Goal: Information Seeking & Learning: Learn about a topic

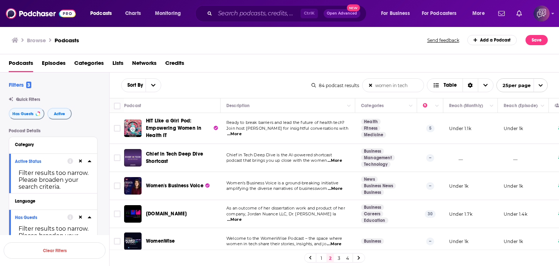
scroll to position [364, 0]
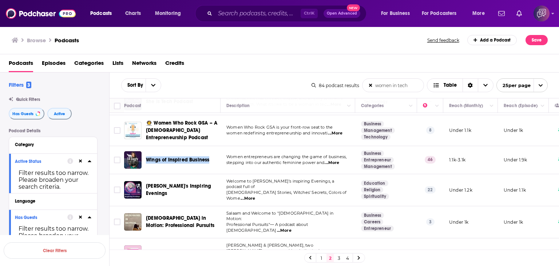
drag, startPoint x: 145, startPoint y: 151, endPoint x: 210, endPoint y: 149, distance: 64.5
click at [209, 149] on td "Wings of Inspired Business" at bounding box center [172, 160] width 96 height 28
copy span "Wings of Inspired Business"
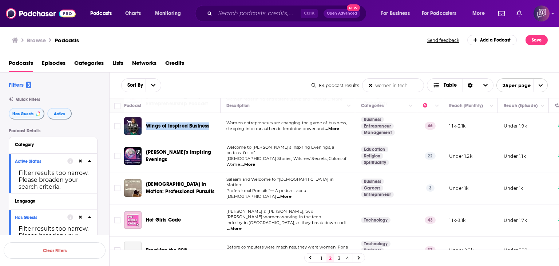
scroll to position [437, 0]
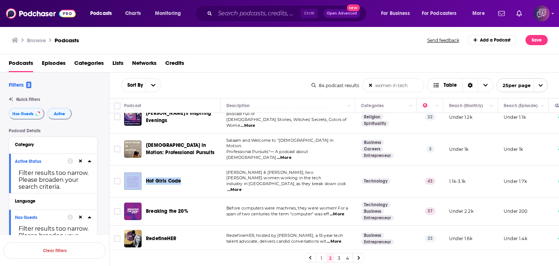
drag, startPoint x: 142, startPoint y: 162, endPoint x: 186, endPoint y: 159, distance: 44.9
click at [186, 165] on td "Hot Girls Code" at bounding box center [172, 181] width 96 height 32
copy div "Hot Girls Code"
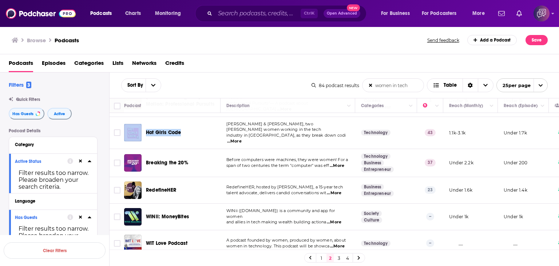
scroll to position [473, 0]
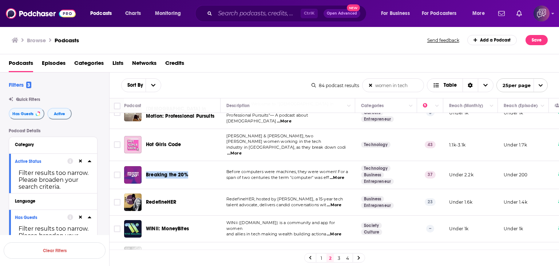
drag, startPoint x: 144, startPoint y: 152, endPoint x: 192, endPoint y: 151, distance: 48.1
click at [192, 166] on div "Breaking the 20%" at bounding box center [173, 174] width 98 height 17
copy span "Breaking the 20%"
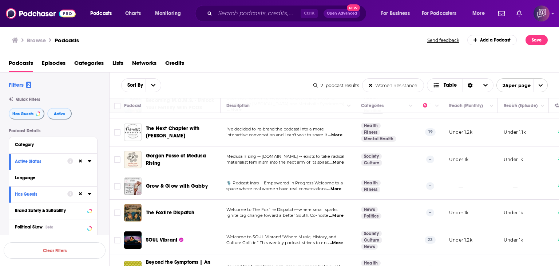
scroll to position [367, 0]
